Goal: Transaction & Acquisition: Purchase product/service

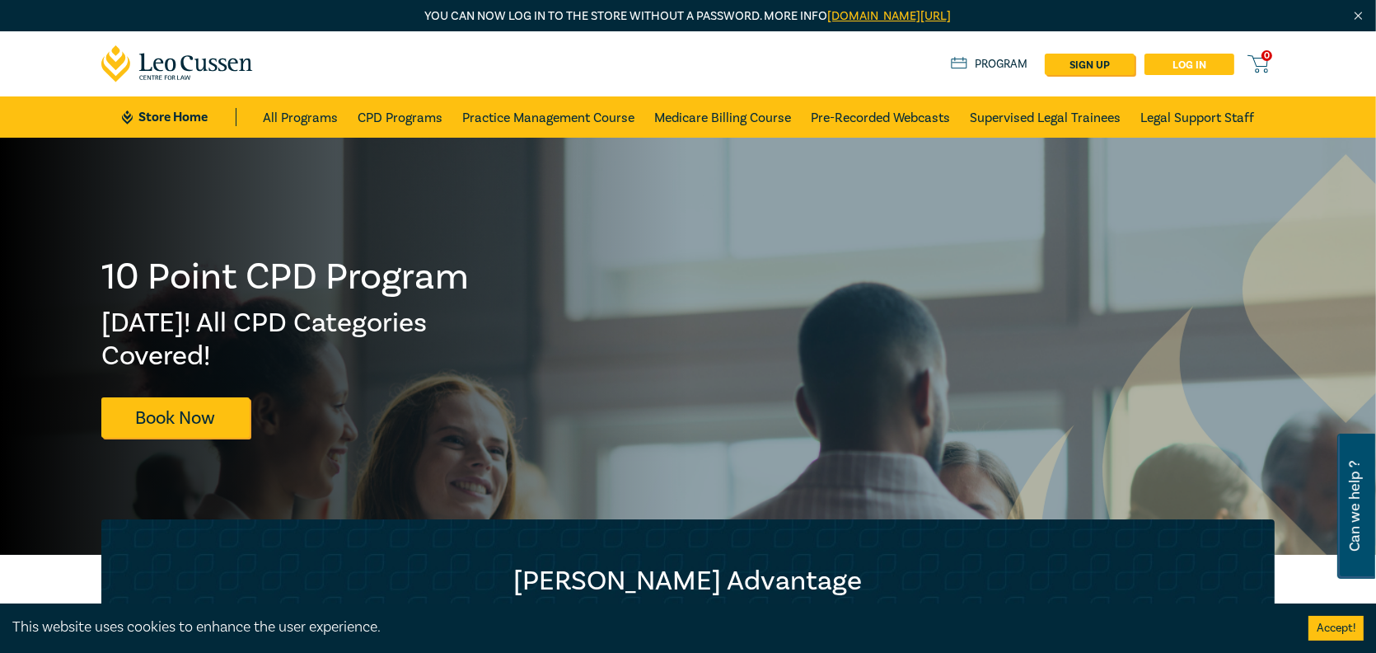
click at [1193, 63] on link "Log in" at bounding box center [1190, 64] width 90 height 21
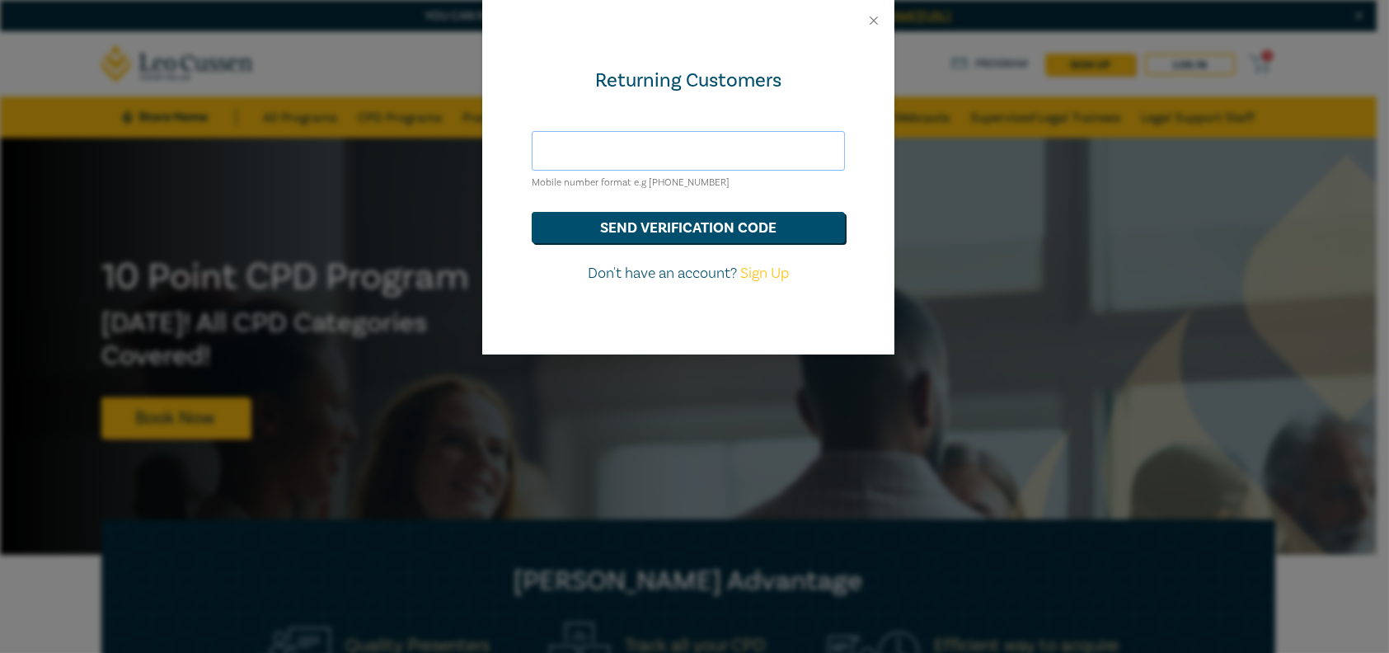
click at [663, 158] on input "text" at bounding box center [688, 151] width 313 height 40
type input "stevie.naismith@b2blaw.com.au"
click at [680, 220] on button "send verification code" at bounding box center [688, 227] width 313 height 31
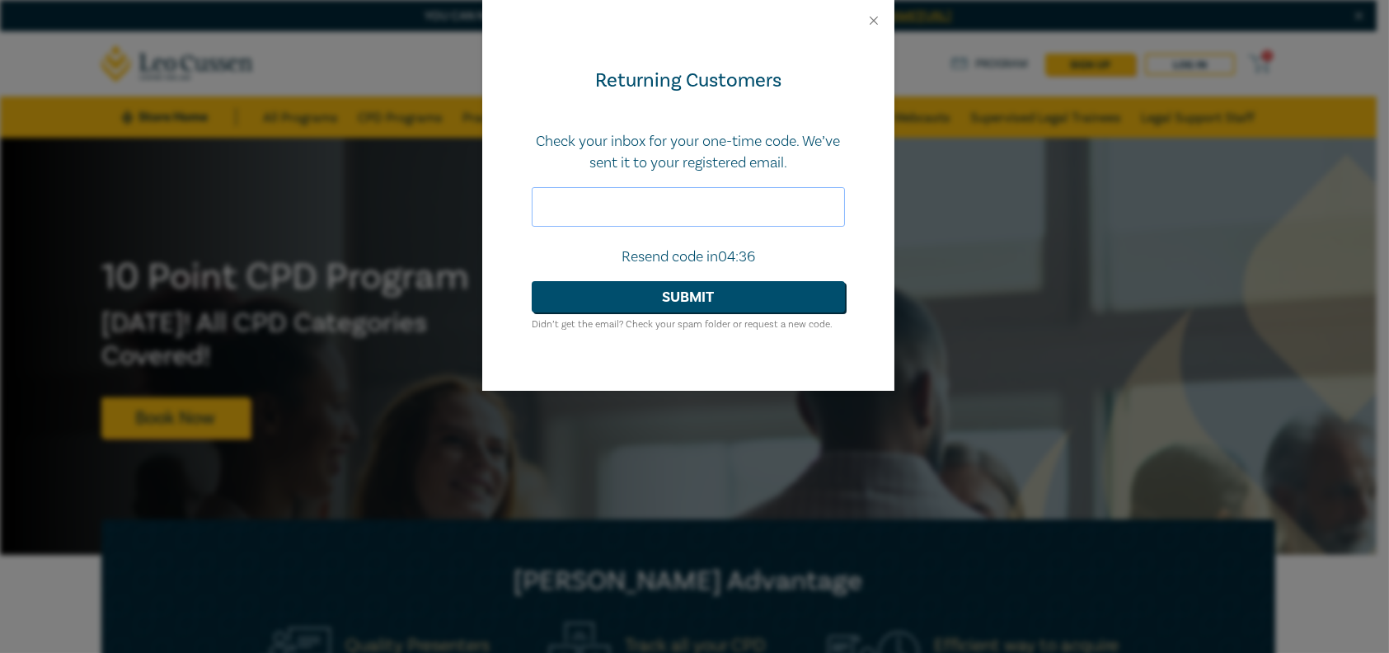
click at [611, 210] on input "text" at bounding box center [688, 207] width 313 height 40
paste input "660997"
type input "660997"
click at [652, 288] on button "Submit" at bounding box center [688, 296] width 313 height 31
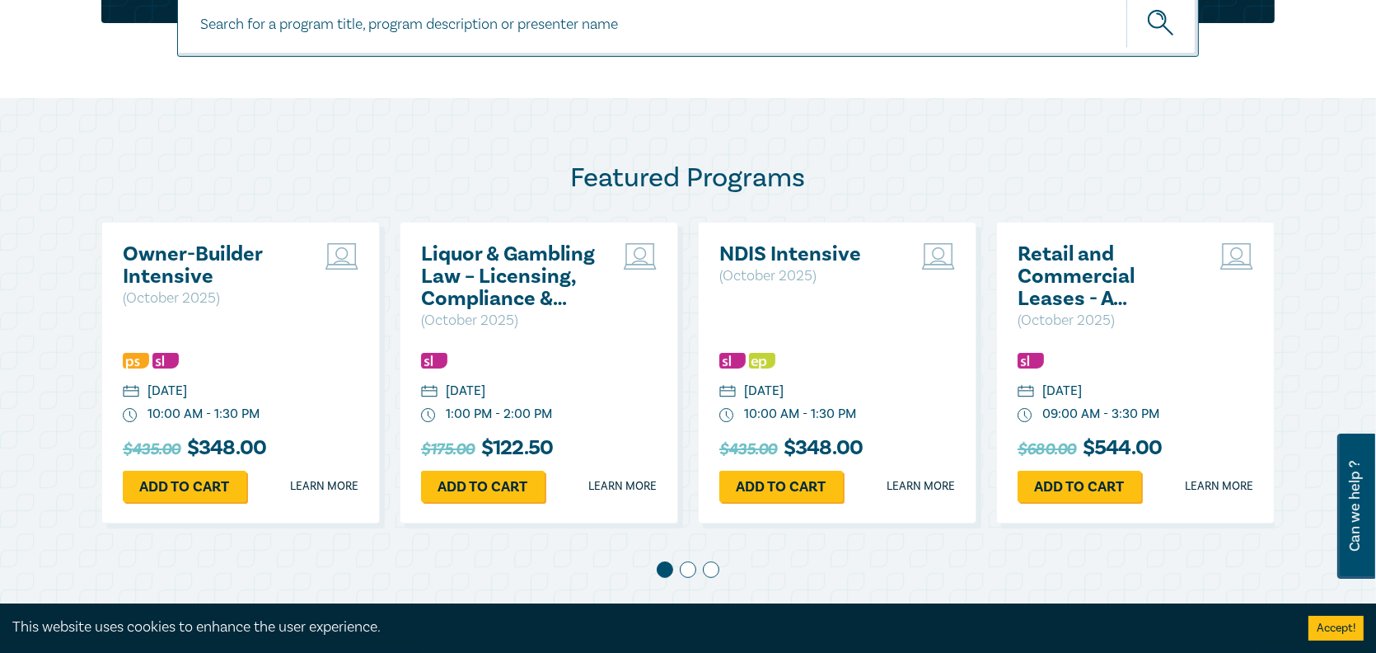
scroll to position [741, 0]
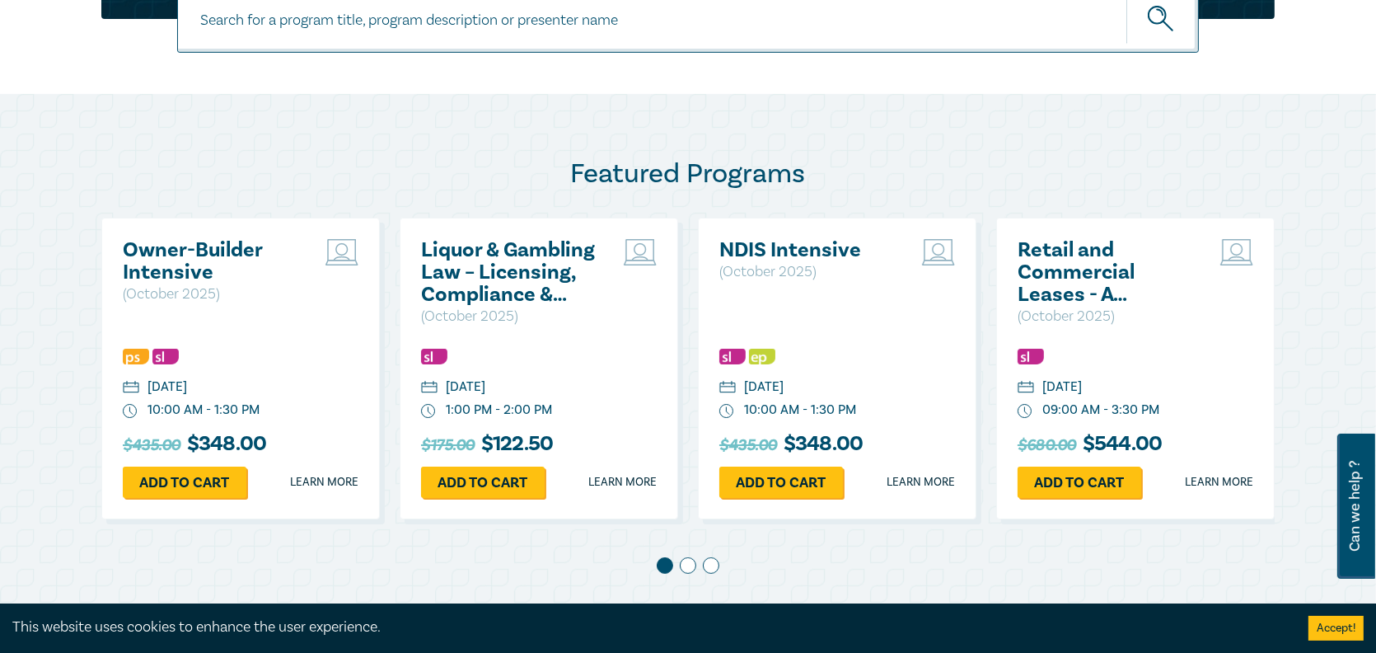
click at [276, 284] on p "( October 2025 )" at bounding box center [211, 294] width 177 height 21
click at [191, 484] on link "Add to cart" at bounding box center [185, 481] width 124 height 31
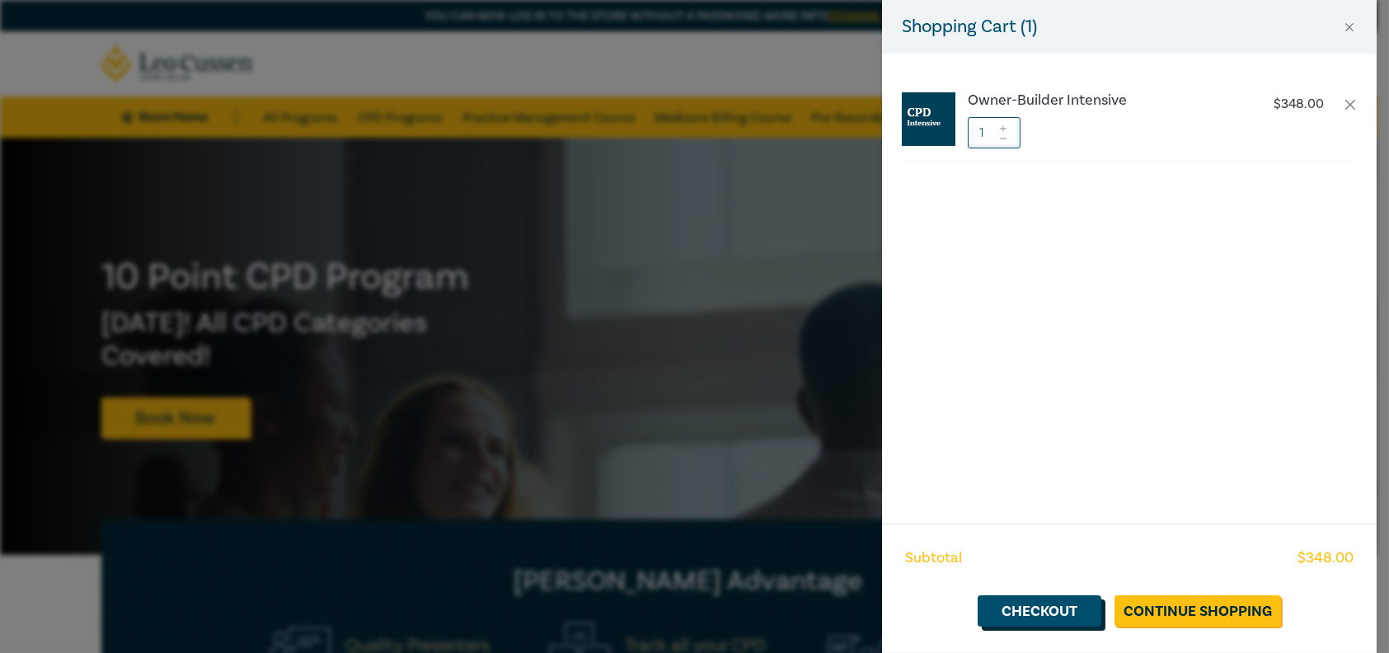
click at [1048, 623] on link "Checkout" at bounding box center [1039, 610] width 124 height 31
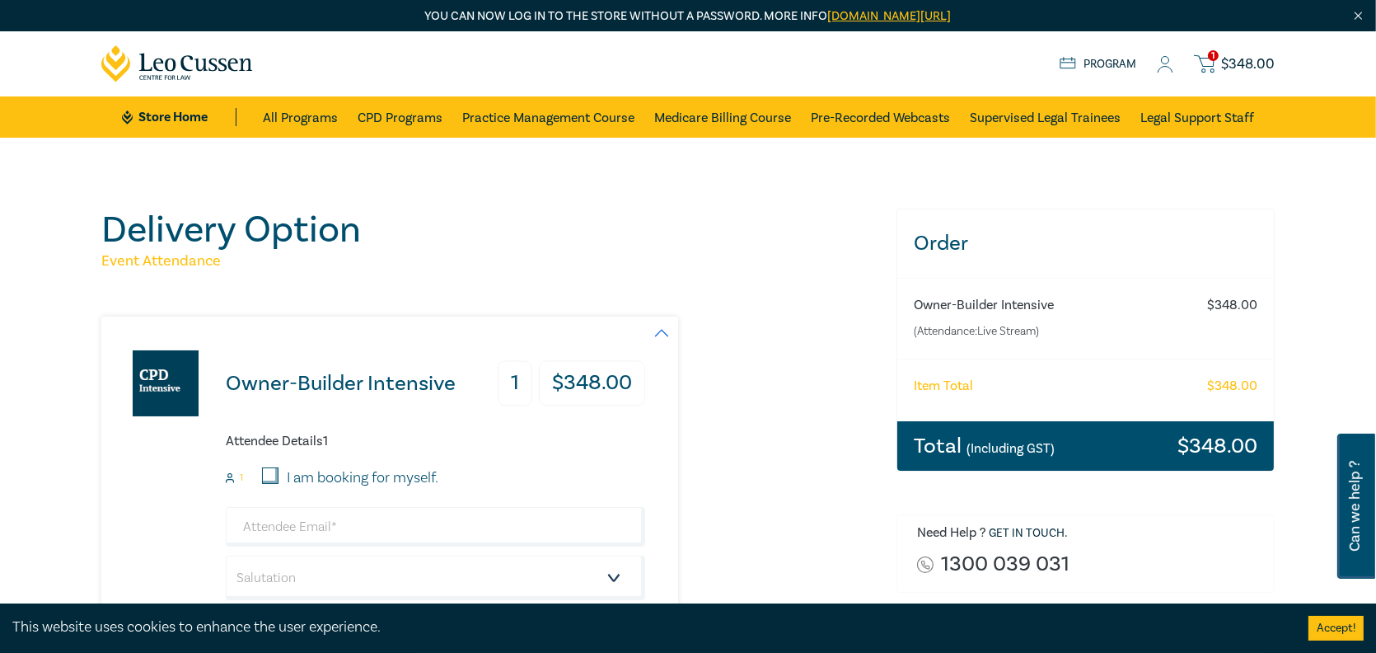
click at [270, 476] on input "I am booking for myself." at bounding box center [270, 475] width 16 height 16
checkbox input "true"
type input "stevie.naismith@b2blaw.com.au"
type input "[PERSON_NAME]"
type input "[DEMOGRAPHIC_DATA]"
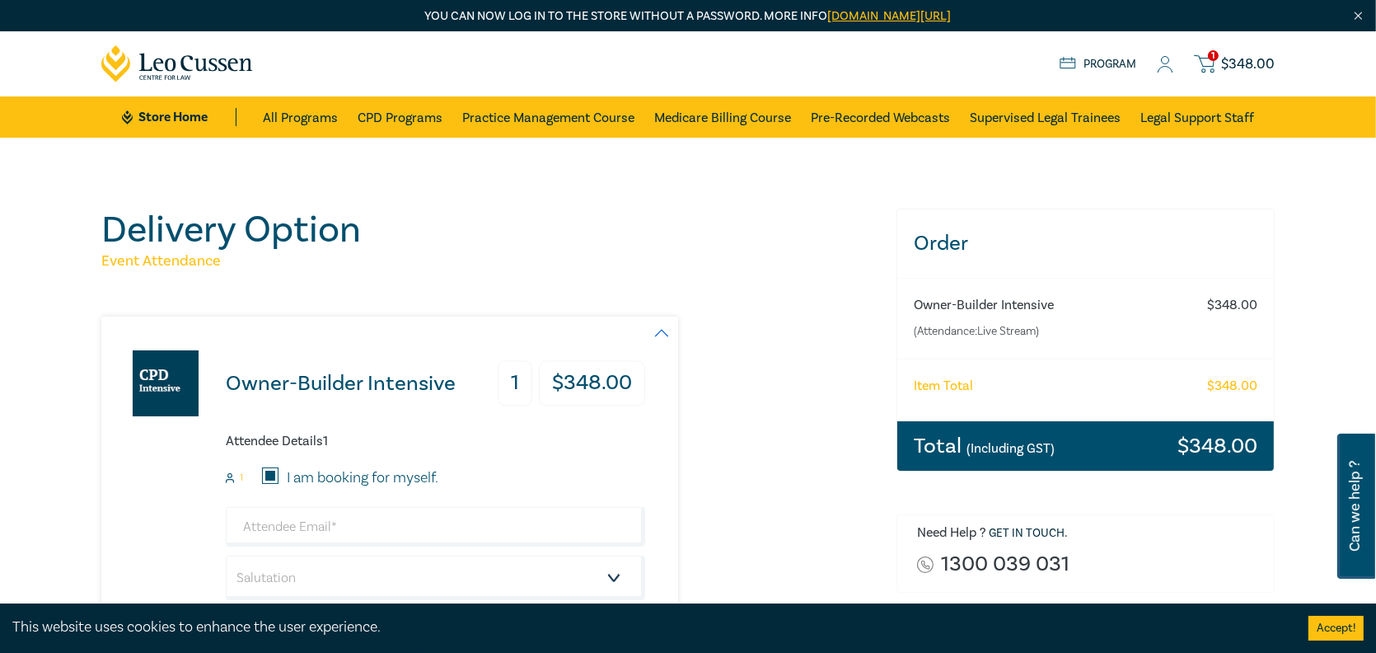
type input "0423643674"
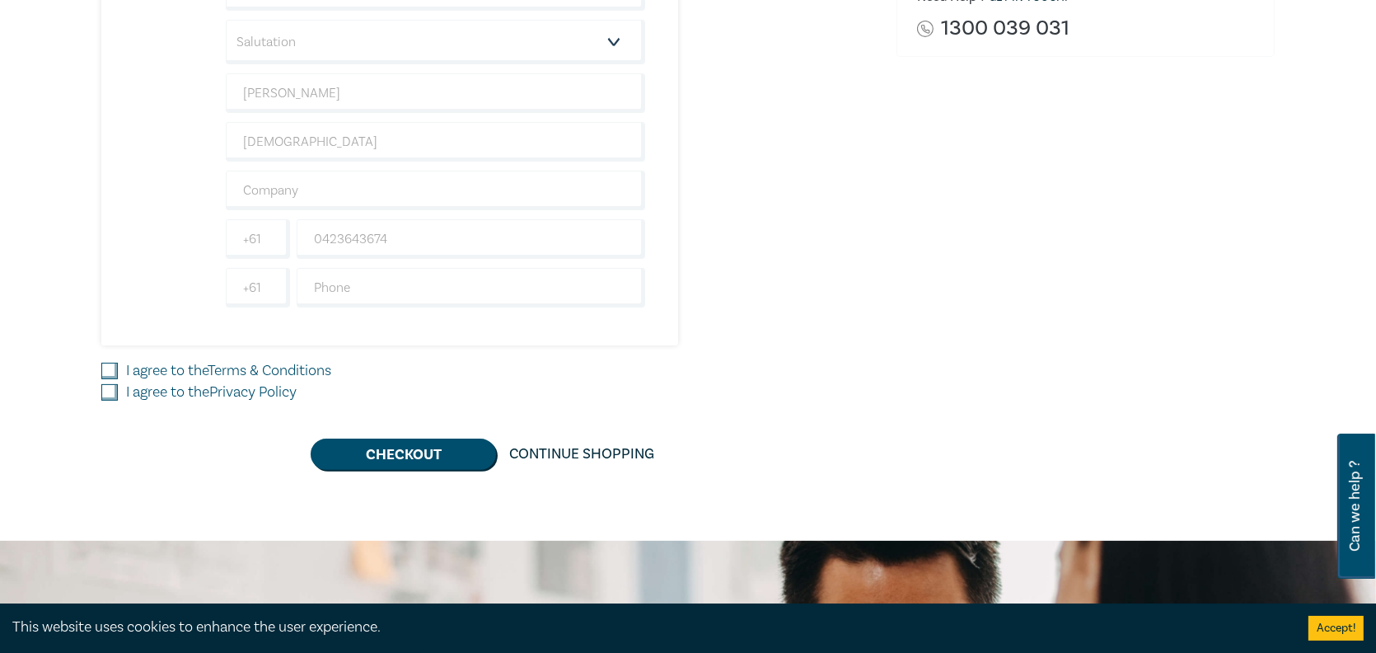
scroll to position [538, 0]
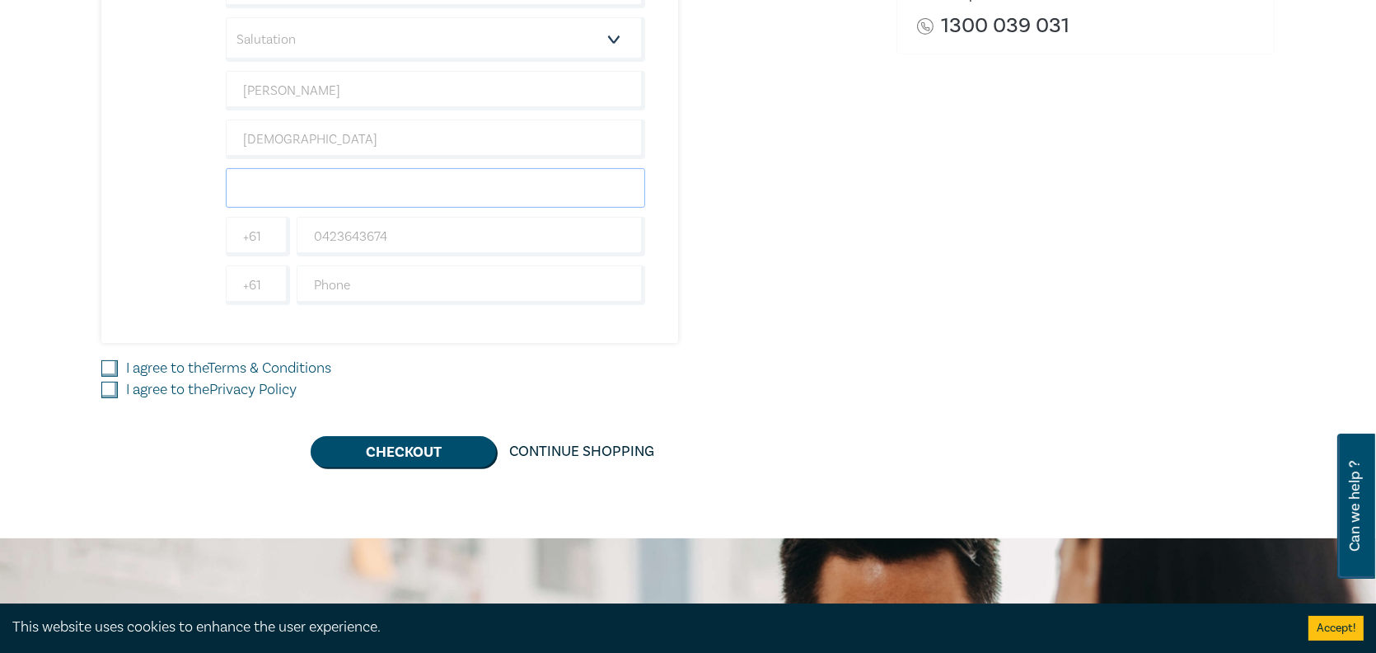
click at [518, 182] on input "text" at bounding box center [435, 188] width 419 height 40
click at [282, 189] on input "B2B LAwyers" at bounding box center [435, 188] width 419 height 40
type input "B2B Lawyers"
click at [110, 360] on input "I agree to the Terms & Conditions" at bounding box center [109, 368] width 16 height 16
checkbox input "true"
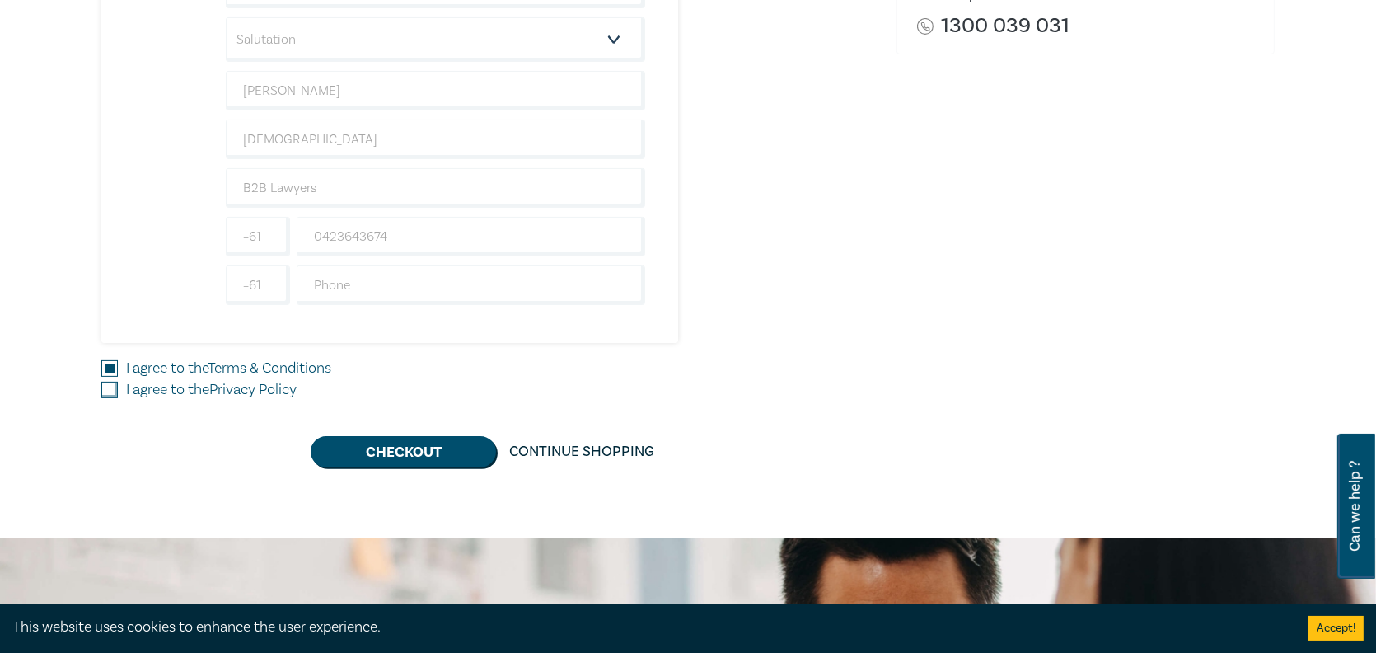
click at [109, 382] on input "I agree to the Privacy Policy" at bounding box center [109, 390] width 16 height 16
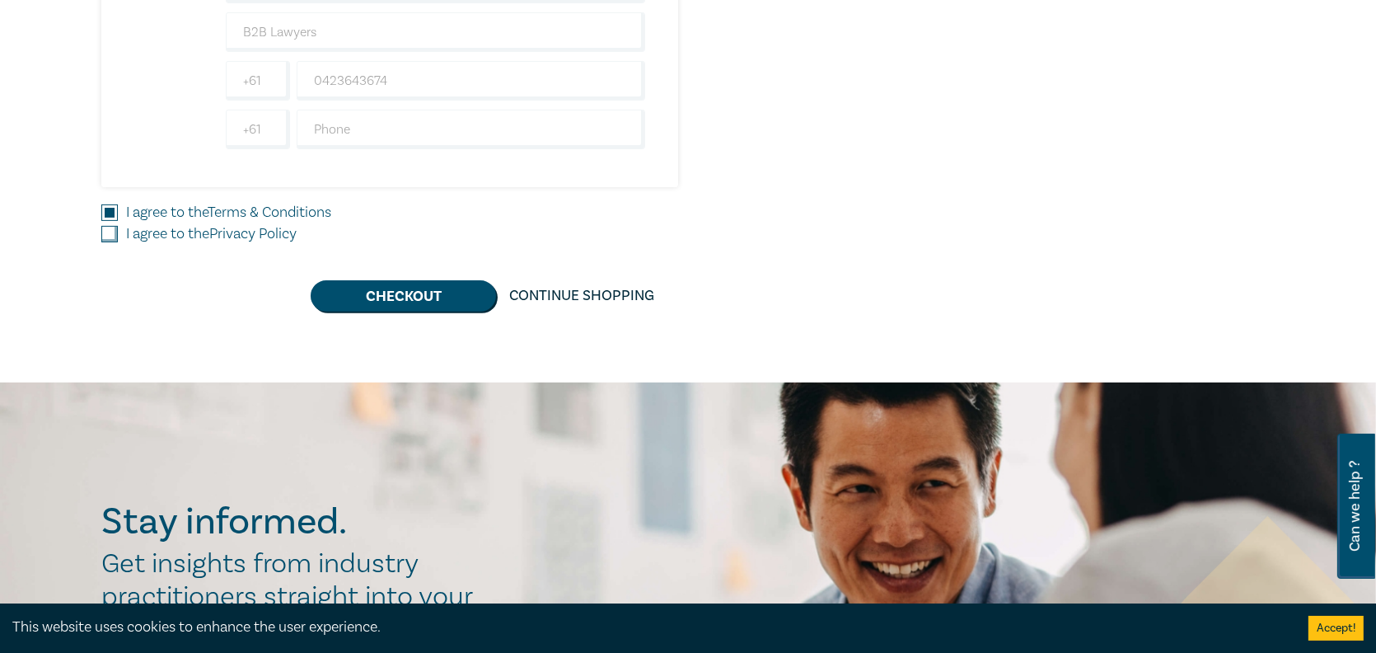
scroll to position [697, 0]
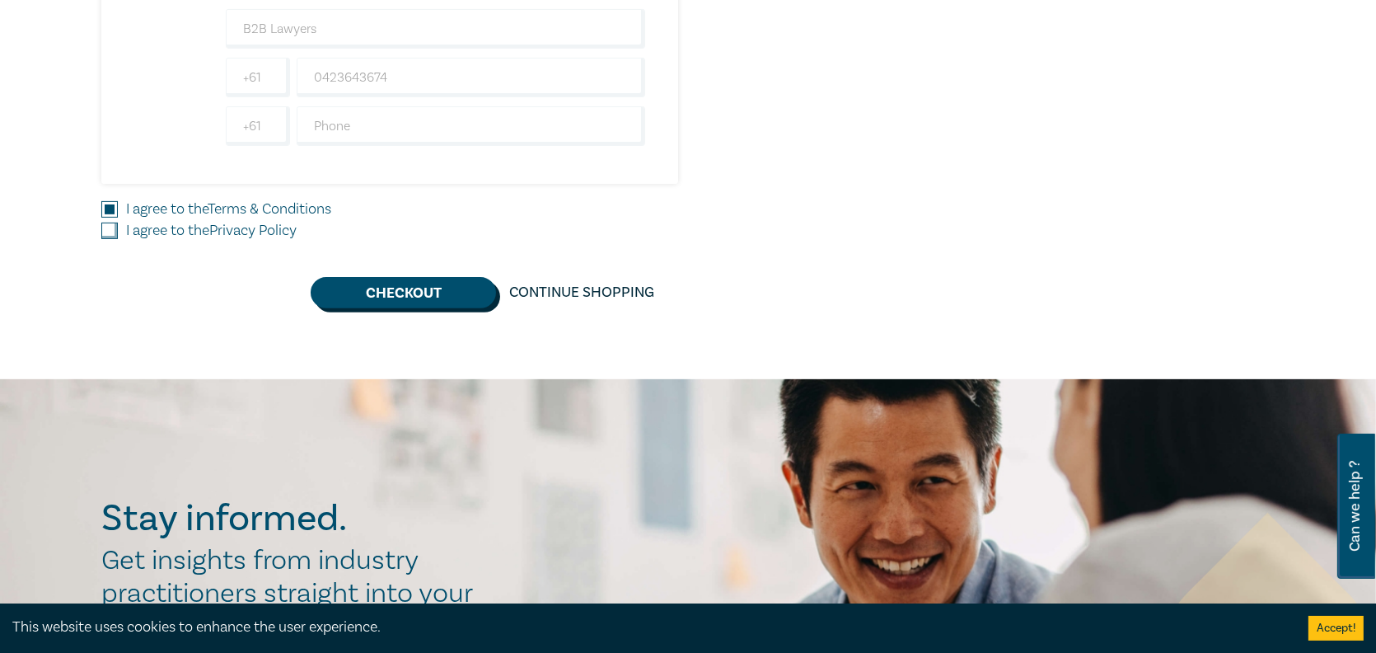
click at [394, 295] on button "Checkout" at bounding box center [403, 292] width 185 height 31
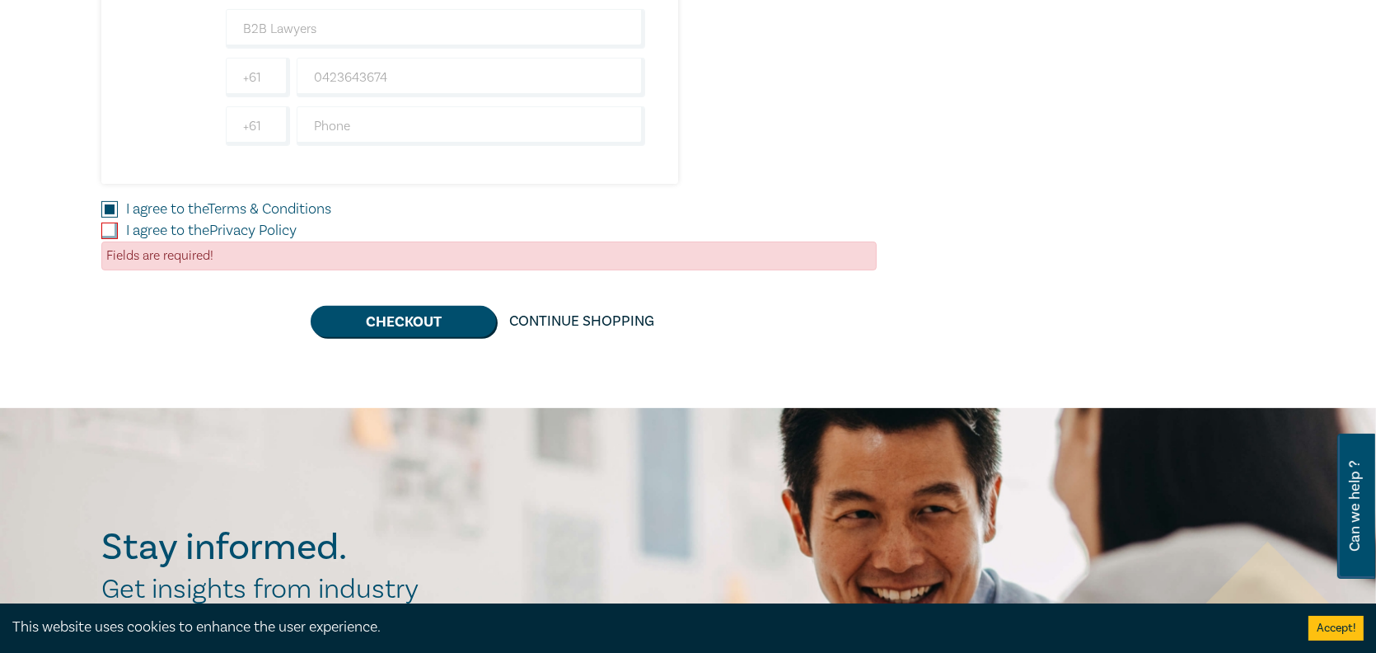
click at [110, 227] on input "I agree to the Privacy Policy" at bounding box center [109, 231] width 16 height 16
checkbox input "true"
click at [415, 317] on button "Checkout" at bounding box center [403, 321] width 185 height 31
